Goal: Check status

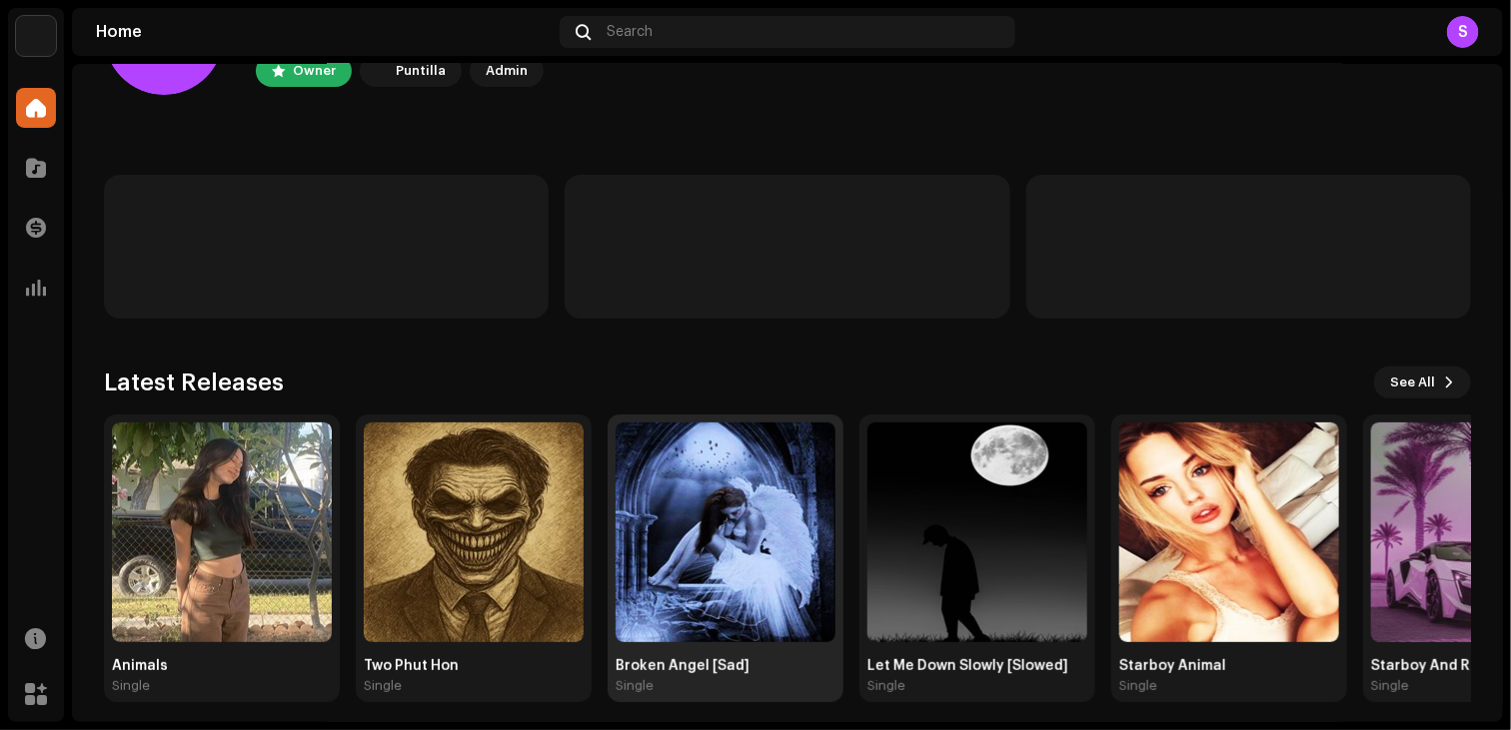
scroll to position [132, 0]
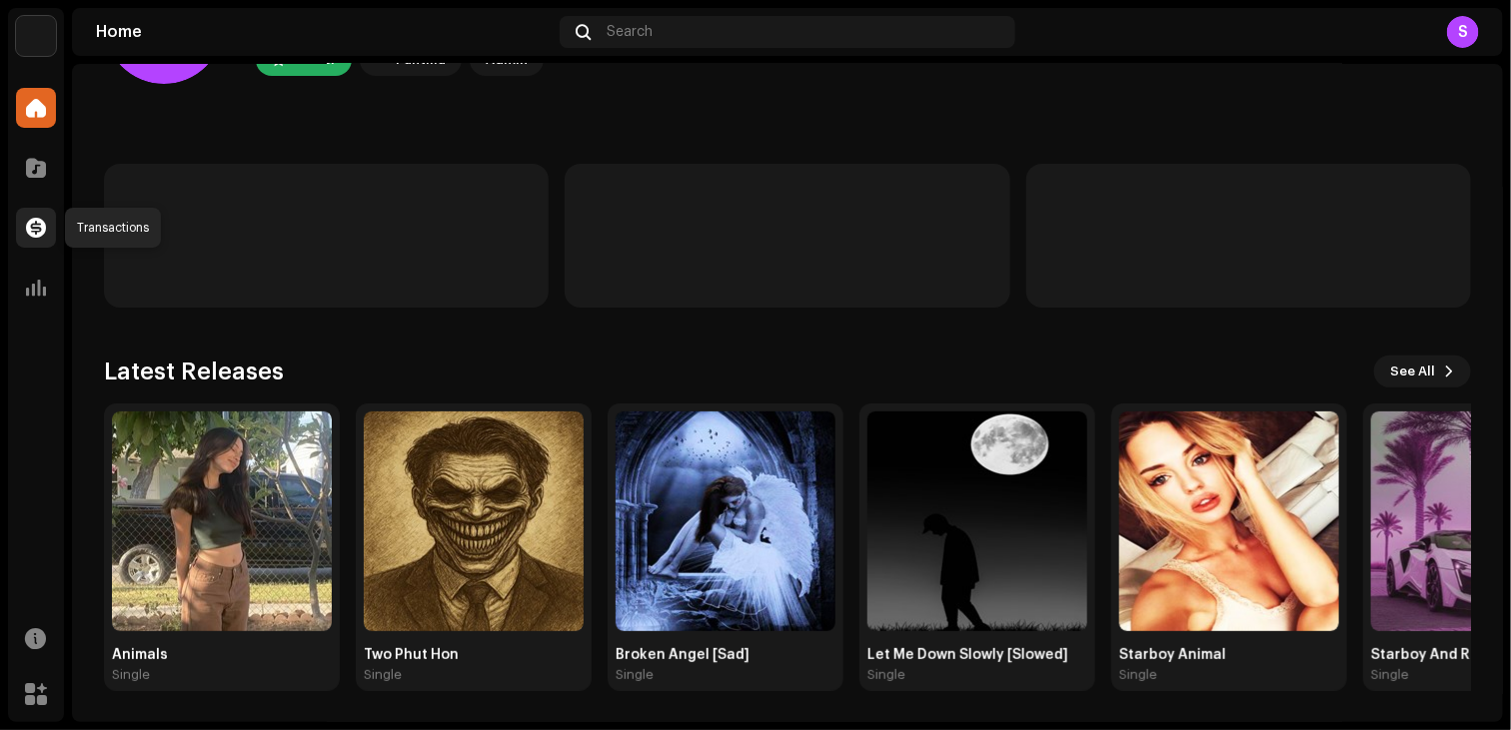
click at [33, 236] on span at bounding box center [36, 228] width 20 height 16
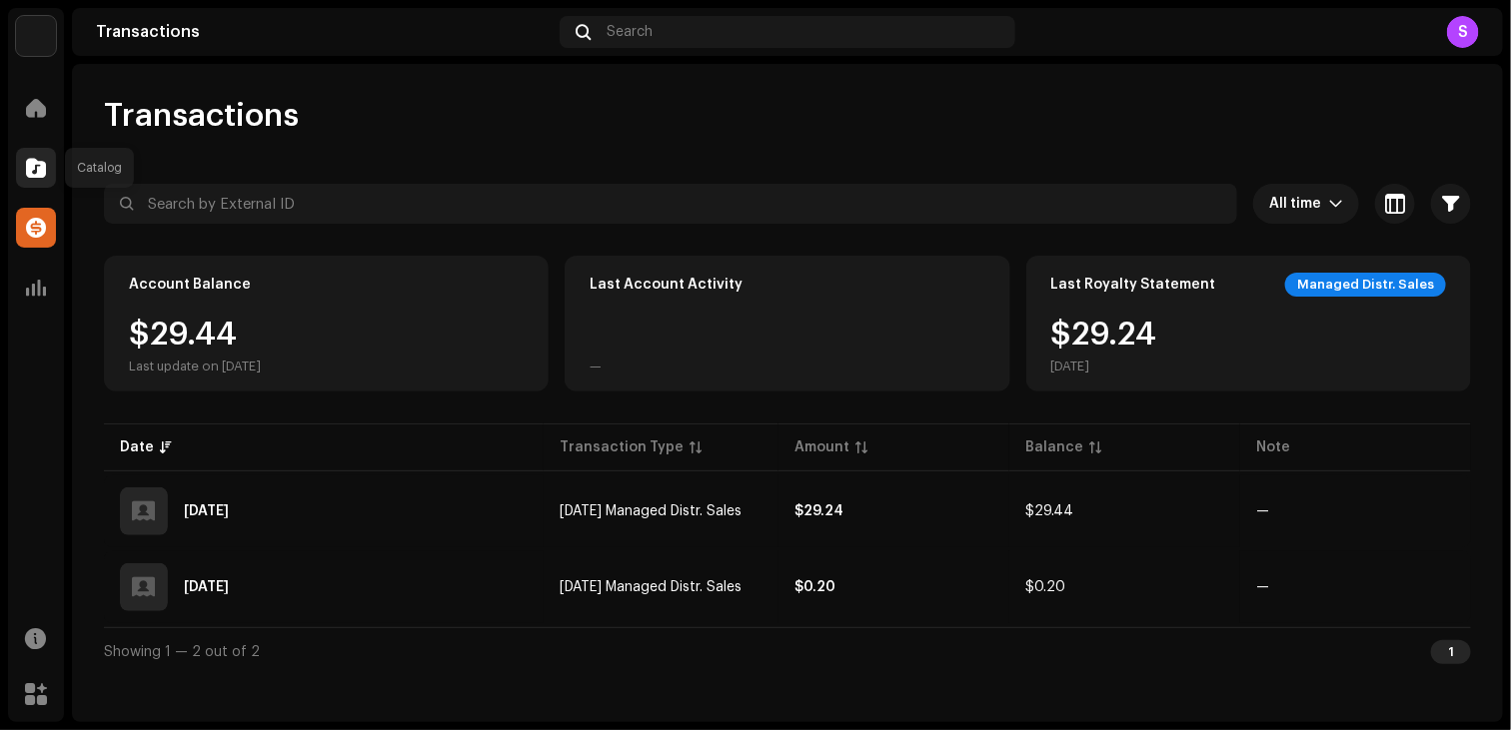
drag, startPoint x: 29, startPoint y: 155, endPoint x: 43, endPoint y: 161, distance: 15.2
click at [41, 161] on div at bounding box center [36, 168] width 40 height 40
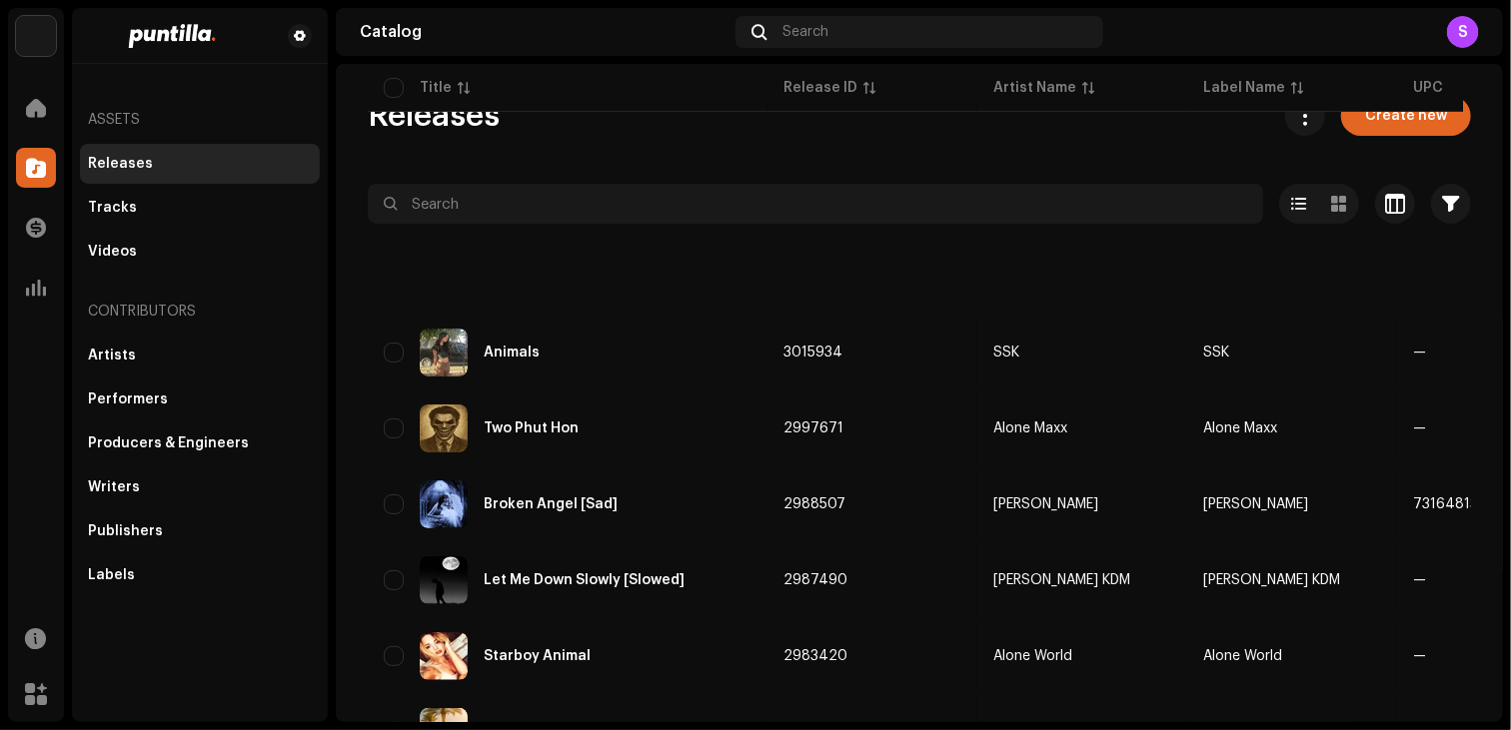
scroll to position [665, 0]
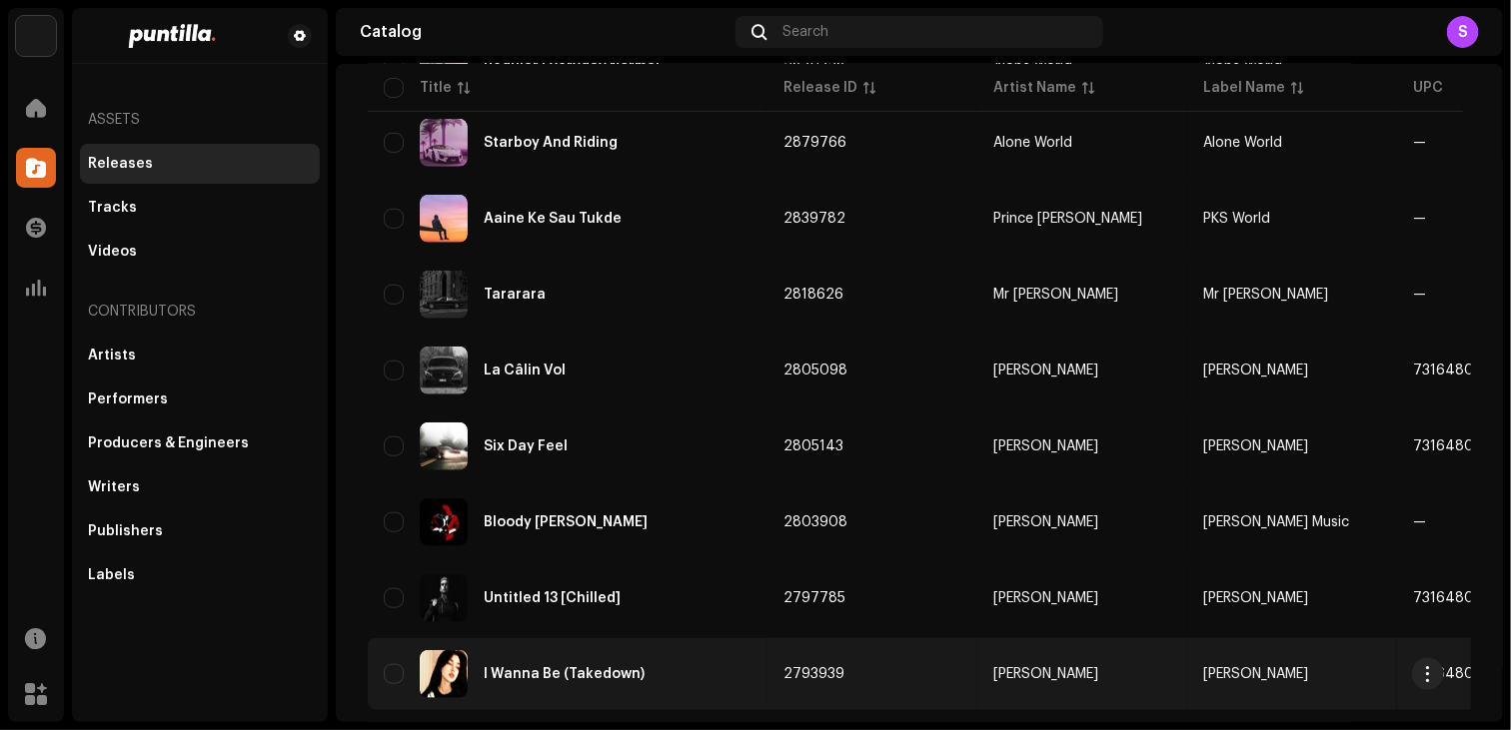
click at [715, 664] on div "I Wanna Be (Takedown)" at bounding box center [568, 674] width 368 height 48
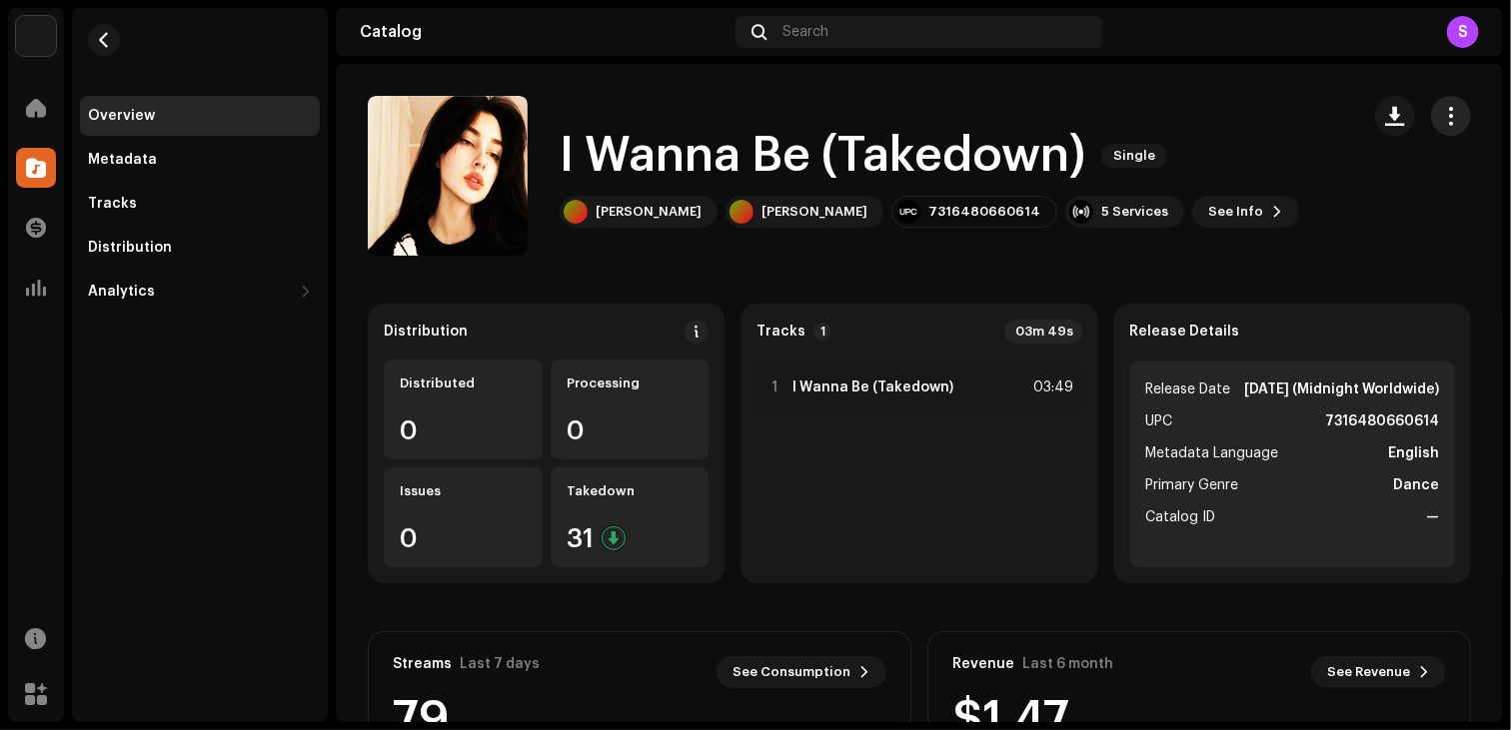
click at [1442, 121] on span "button" at bounding box center [1451, 116] width 19 height 16
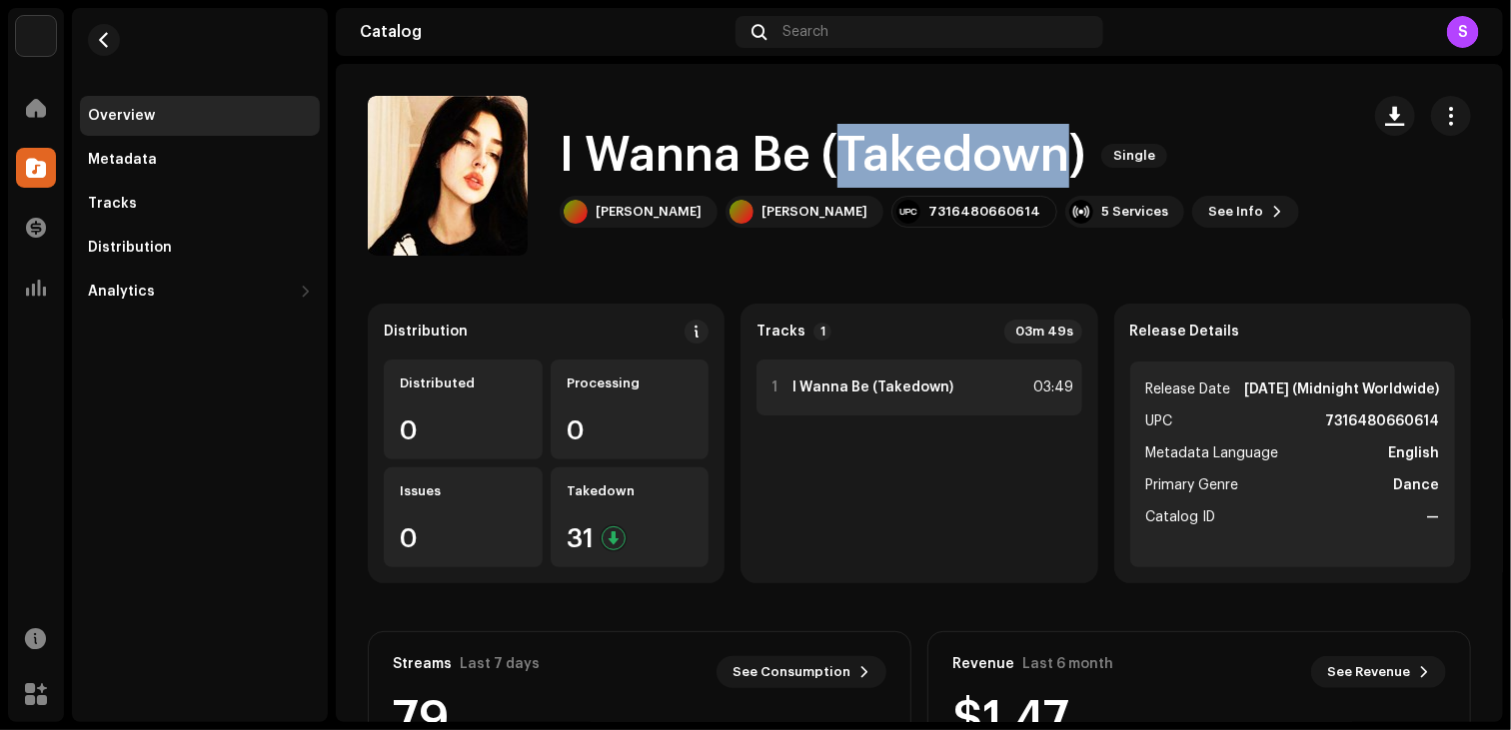
drag, startPoint x: 839, startPoint y: 150, endPoint x: 1069, endPoint y: 399, distance: 338.6
click at [1066, 131] on h1 "I Wanna Be (Takedown)" at bounding box center [821, 156] width 525 height 64
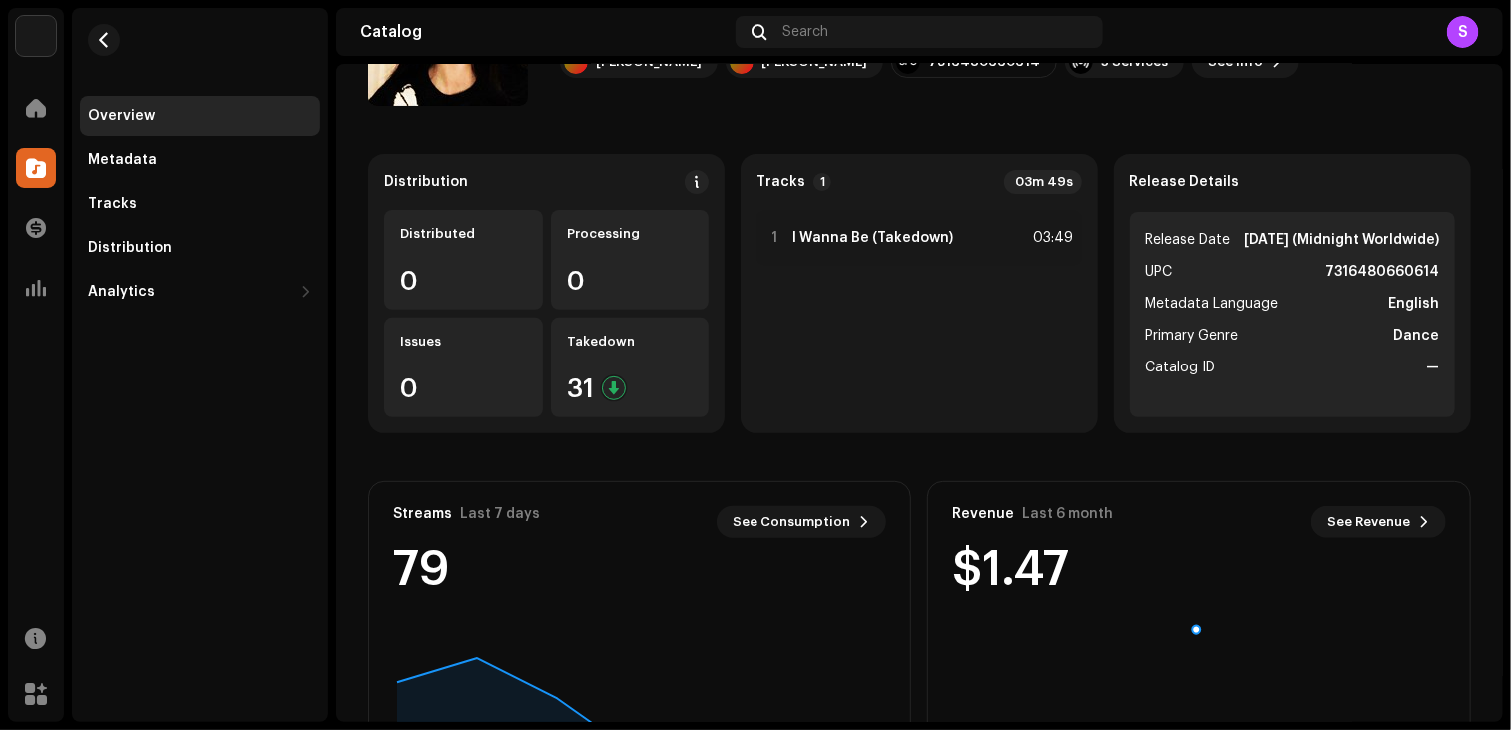
scroll to position [340, 0]
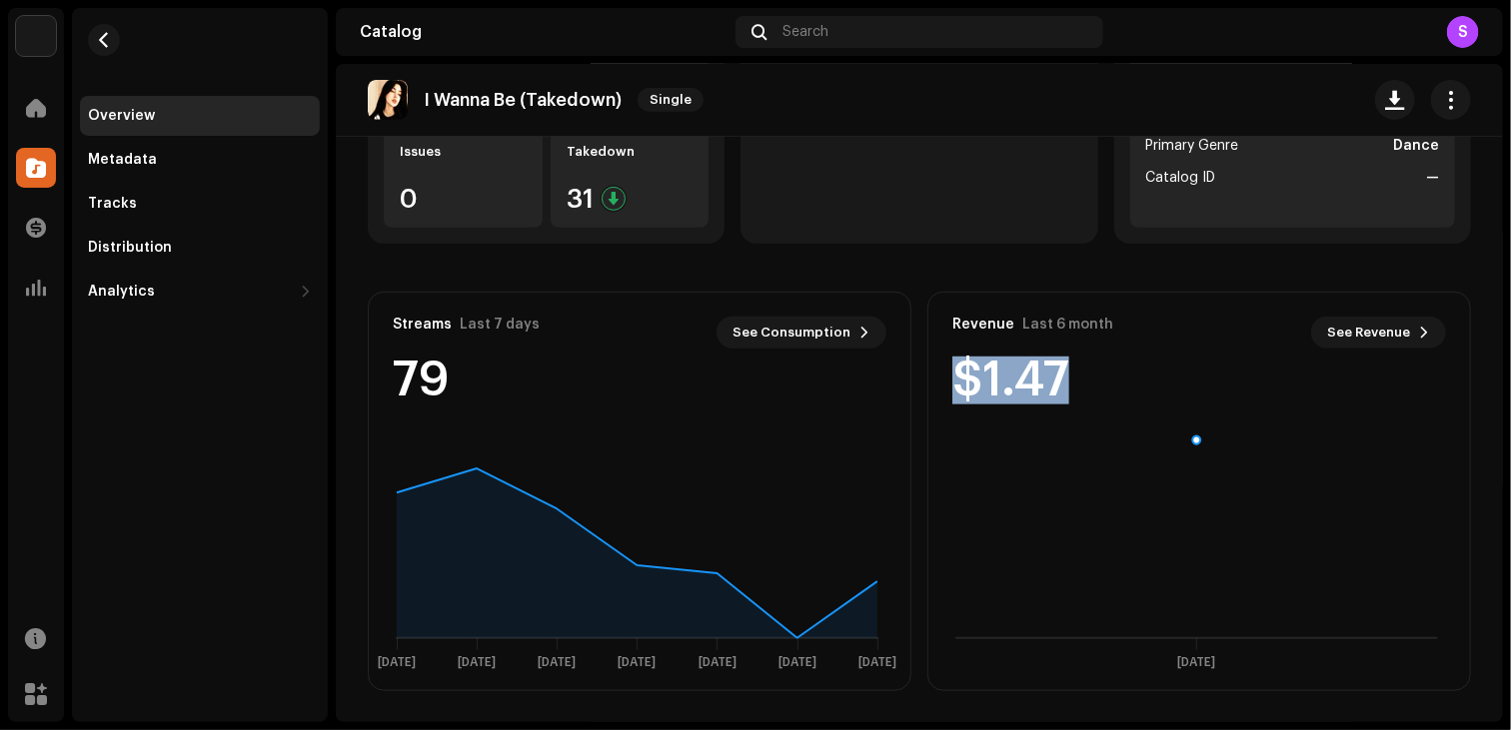
drag, startPoint x: 951, startPoint y: 378, endPoint x: 1056, endPoint y: 371, distance: 105.1
click at [1056, 371] on div "Revenue Last 6 month See Revenue $1.47" at bounding box center [1198, 361] width 541 height 136
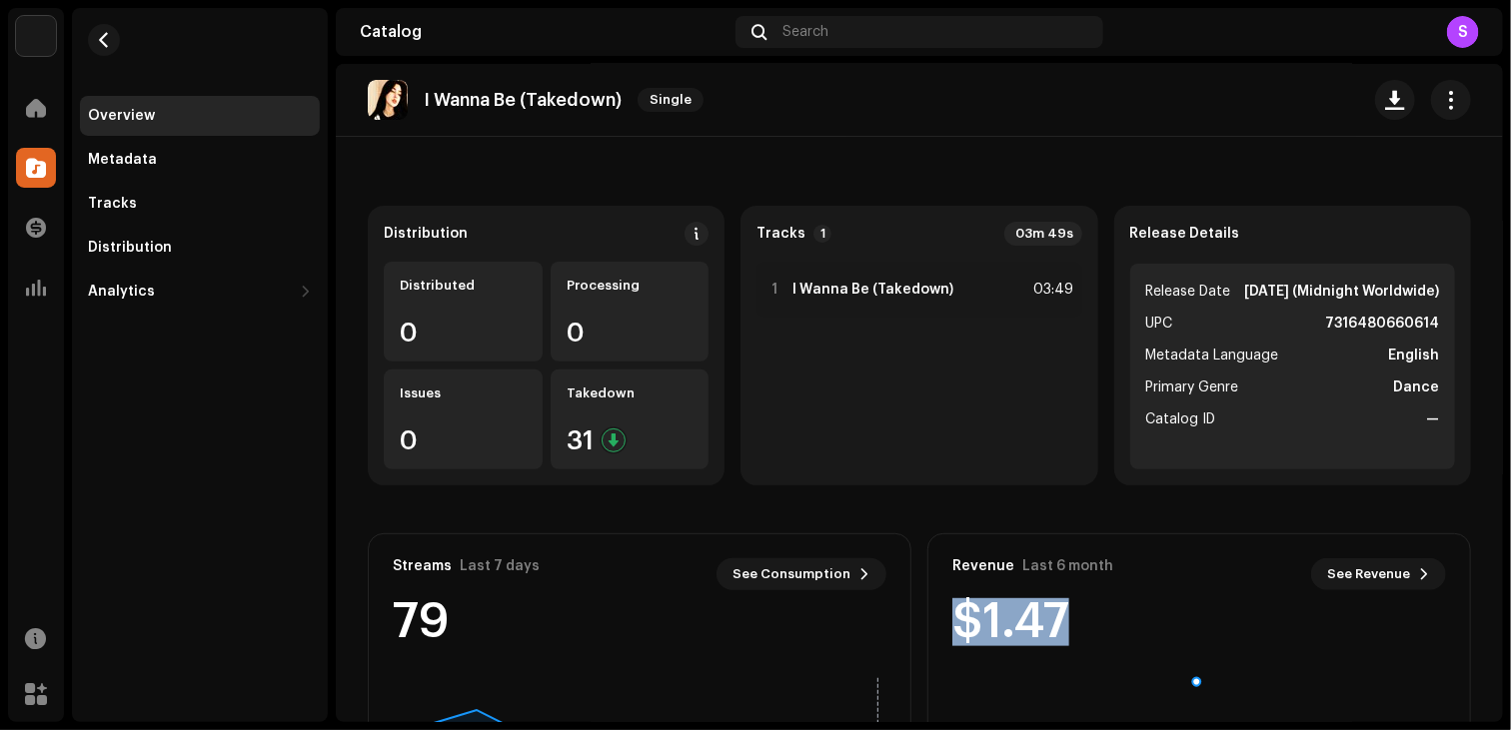
scroll to position [0, 0]
